Goal: Information Seeking & Learning: Find specific page/section

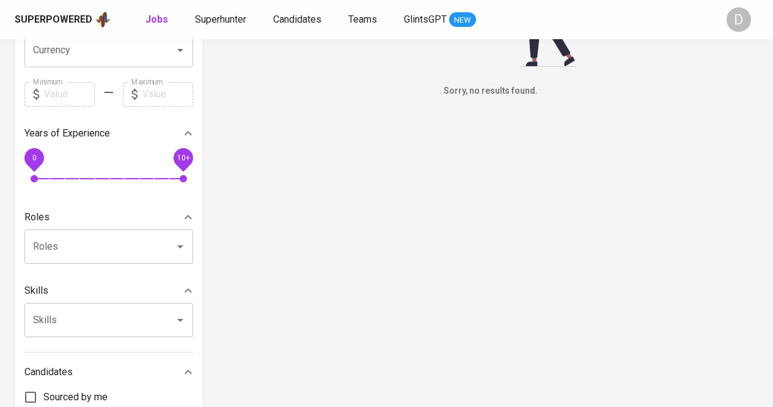
scroll to position [184, 0]
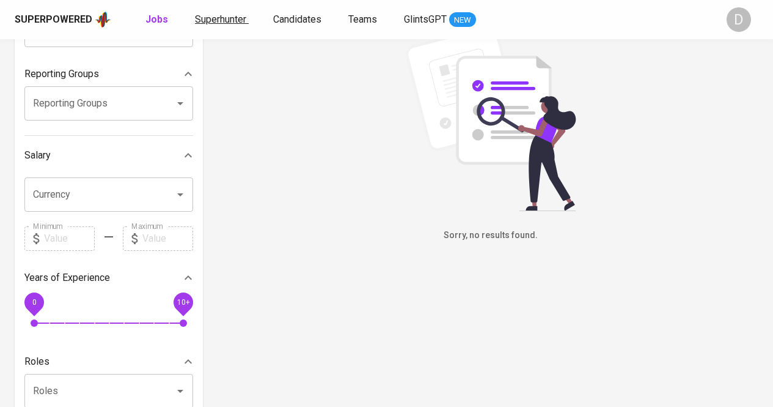
click at [213, 22] on span "Superhunter" at bounding box center [220, 19] width 51 height 12
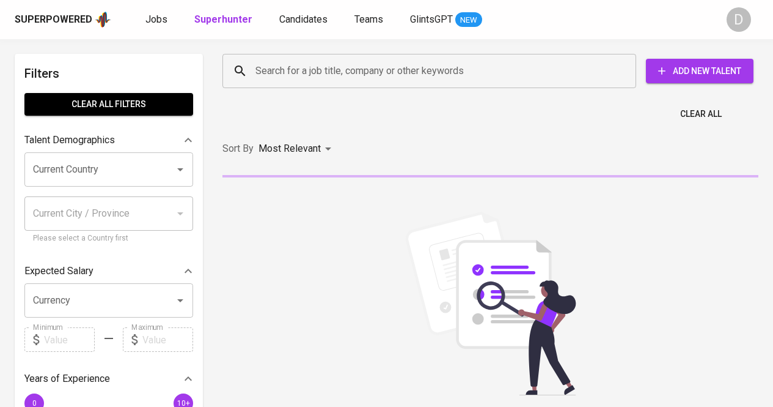
click at [337, 78] on input "Search for a job title, company or other keywords" at bounding box center [433, 70] width 360 height 23
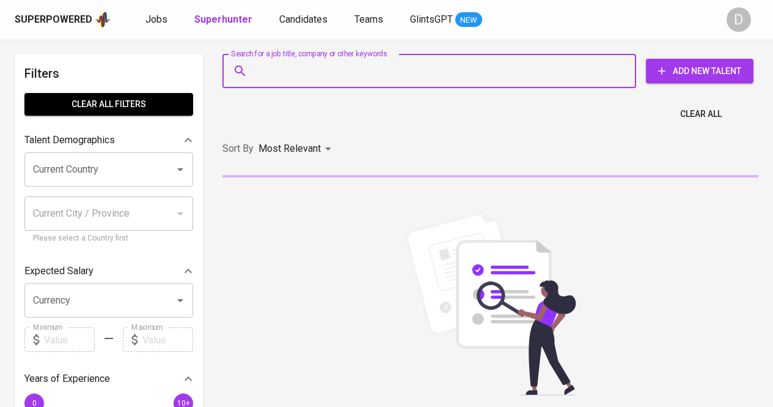
paste input "[URL][DOMAIN_NAME]"
type input "[URL][DOMAIN_NAME]"
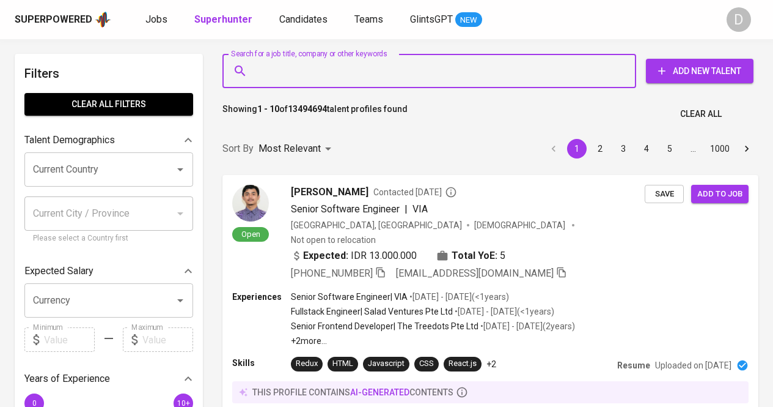
paste input "PT IMB Logistic Nusantara"
type input "PT IMB Logistic Nusantara"
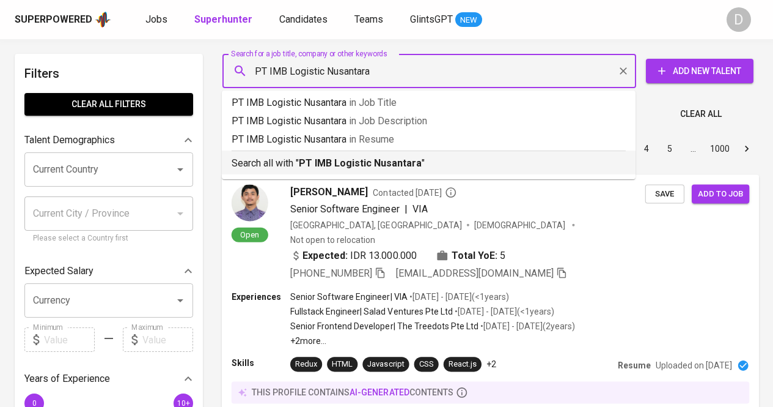
drag, startPoint x: 524, startPoint y: 169, endPoint x: 484, endPoint y: 200, distance: 50.5
click at [524, 169] on p "Search all with " PT IMB Logistic Nusantara "" at bounding box center [429, 163] width 394 height 15
click at [366, 166] on div "Sort By Most Relevant MOST_RELEVANT 1 2 3 4 5 … 1000" at bounding box center [490, 148] width 551 height 37
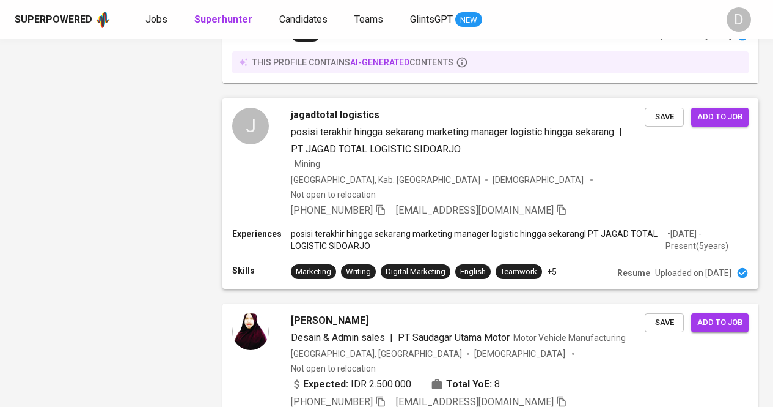
scroll to position [1678, 0]
